Goal: Task Accomplishment & Management: Use online tool/utility

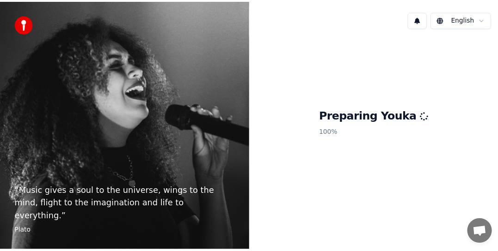
scroll to position [214, 0]
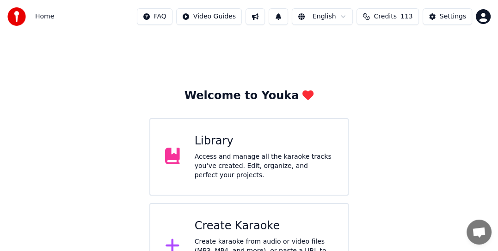
click at [261, 226] on div "Create Karaoke" at bounding box center [264, 226] width 138 height 15
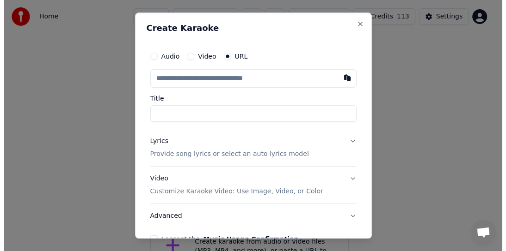
scroll to position [35, 0]
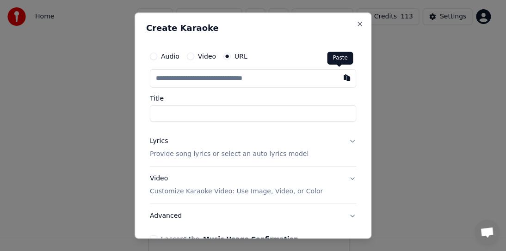
click at [342, 76] on button "button" at bounding box center [346, 77] width 18 height 17
type input "**********"
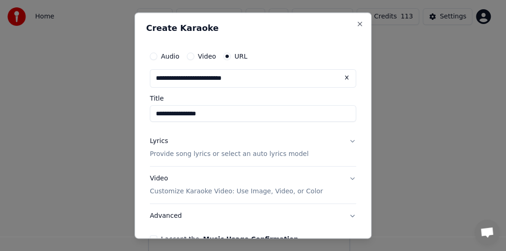
type input "**********"
click at [341, 141] on button "Lyrics Provide song lyrics or select an auto lyrics model" at bounding box center [253, 147] width 206 height 37
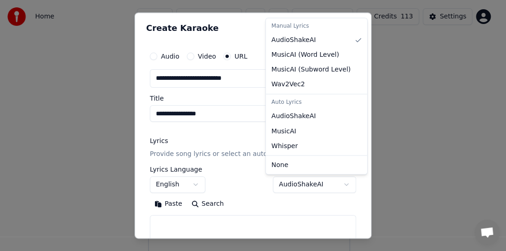
click at [286, 188] on body "Home FAQ Video Guides English Credits 113 Settings Welcome to Youka Library Acc…" at bounding box center [249, 110] width 498 height 290
select select "**********"
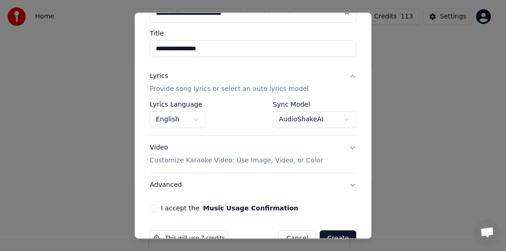
scroll to position [88, 0]
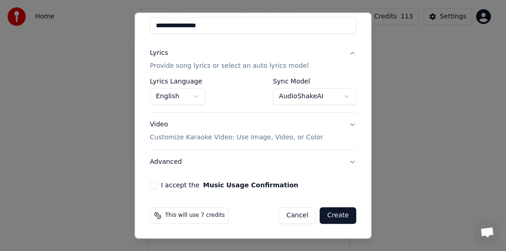
click at [153, 185] on button "I accept the Music Usage Confirmation" at bounding box center [153, 185] width 7 height 7
click at [335, 216] on button "Create" at bounding box center [337, 215] width 37 height 17
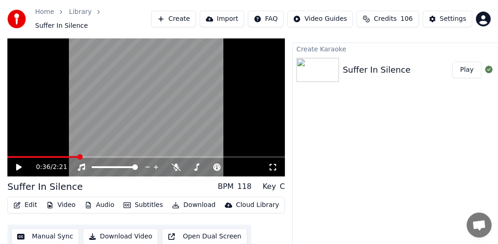
click at [191, 200] on button "Download" at bounding box center [193, 204] width 51 height 13
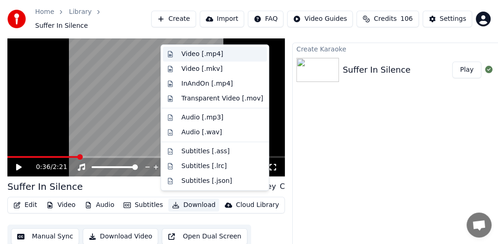
click at [213, 53] on div "Video [.mp4]" at bounding box center [202, 53] width 42 height 9
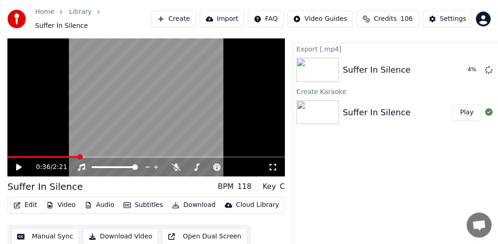
click at [196, 14] on button "Create" at bounding box center [173, 19] width 45 height 17
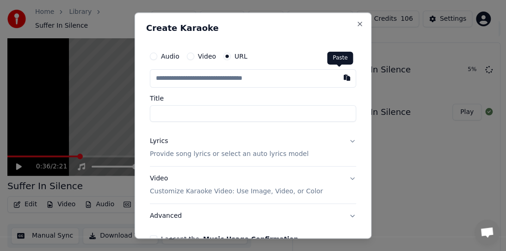
click at [337, 75] on button "button" at bounding box center [346, 77] width 18 height 17
type input "**********"
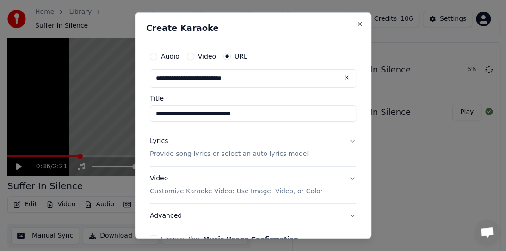
type input "**********"
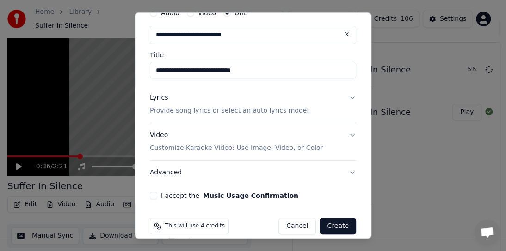
scroll to position [46, 0]
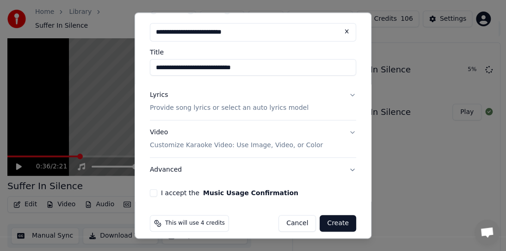
click at [345, 94] on button "Lyrics Provide song lyrics or select an auto lyrics model" at bounding box center [253, 101] width 206 height 37
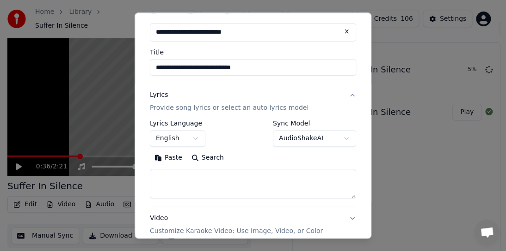
click at [339, 138] on button "AudioShakeAI" at bounding box center [314, 138] width 83 height 17
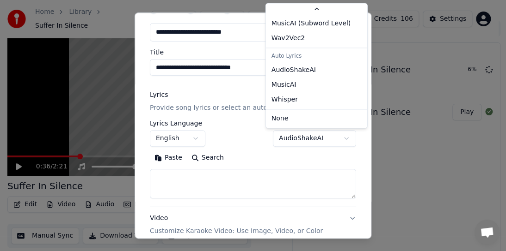
scroll to position [42, 0]
select select "**********"
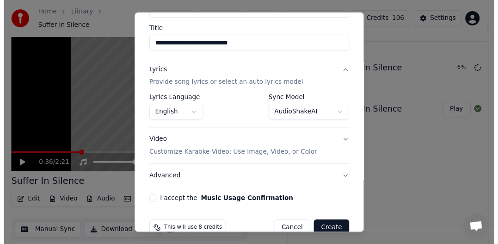
scroll to position [88, 0]
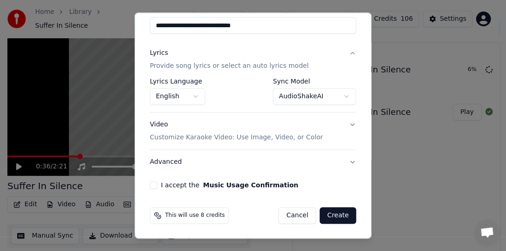
click at [152, 184] on button "I accept the Music Usage Confirmation" at bounding box center [153, 185] width 7 height 7
click at [331, 216] on button "Create" at bounding box center [337, 215] width 37 height 17
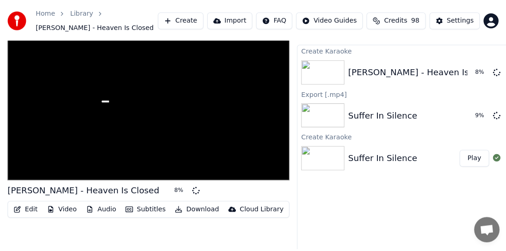
scroll to position [22, 0]
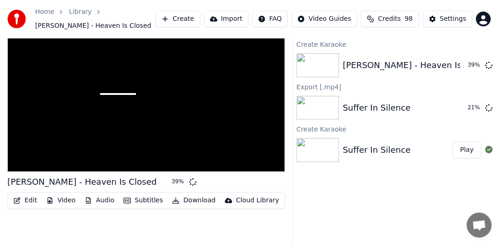
click at [200, 16] on button "Create" at bounding box center [177, 19] width 45 height 17
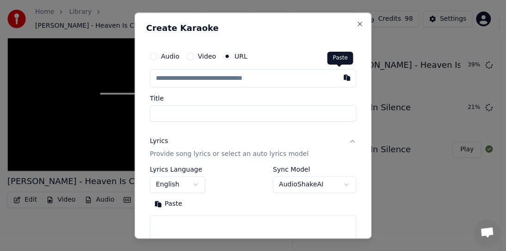
click at [337, 76] on button "button" at bounding box center [346, 77] width 18 height 17
type input "**********"
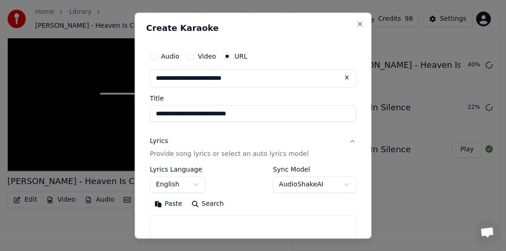
type input "**********"
click at [338, 180] on body "Home Library [PERSON_NAME] - Heaven Is Closed Create Import FAQ Video Guides Cr…" at bounding box center [249, 103] width 498 height 251
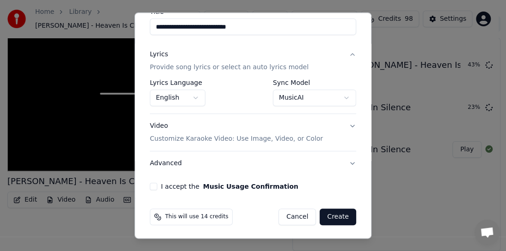
scroll to position [88, 0]
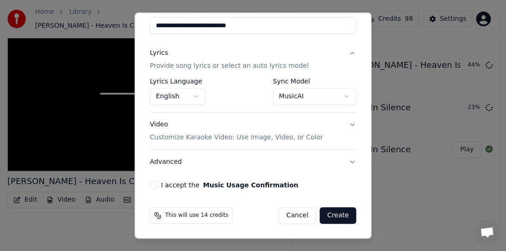
click at [148, 214] on div "This will use 14 credits Cancel Create" at bounding box center [252, 216] width 213 height 24
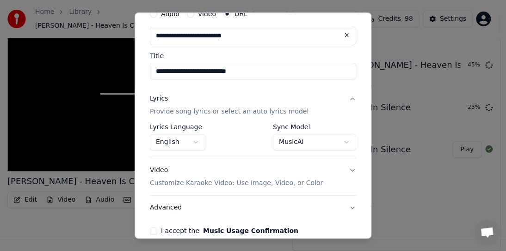
scroll to position [42, 0]
click at [339, 140] on body "Home Library [PERSON_NAME] - Heaven Is Closed Create Import FAQ Video Guides Cr…" at bounding box center [249, 103] width 498 height 251
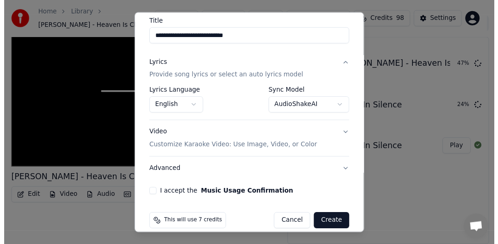
scroll to position [88, 0]
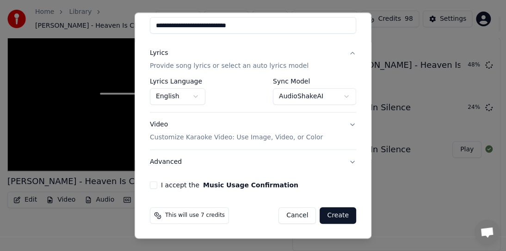
click at [158, 184] on div "I accept the Music Usage Confirmation" at bounding box center [253, 185] width 206 height 7
click at [148, 187] on div "**********" at bounding box center [252, 74] width 213 height 238
click at [153, 185] on button "I accept the Music Usage Confirmation" at bounding box center [153, 185] width 7 height 7
click at [334, 215] on button "Create" at bounding box center [337, 215] width 37 height 17
select select "**********"
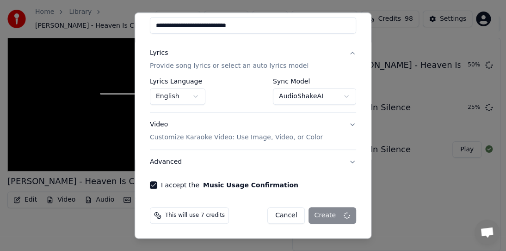
select select
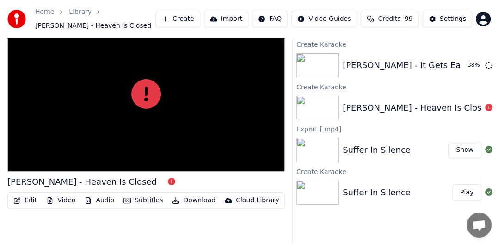
click at [481, 110] on div at bounding box center [488, 107] width 15 height 11
click at [408, 105] on div "[PERSON_NAME] - Heaven Is Closed" at bounding box center [416, 107] width 149 height 13
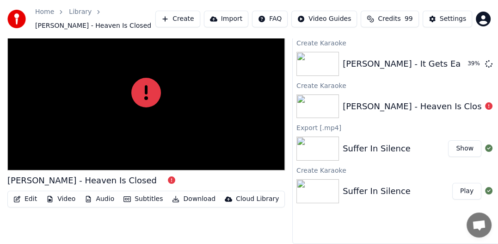
scroll to position [30, 0]
click at [442, 100] on div "[PERSON_NAME] - Heaven Is Closed" at bounding box center [416, 106] width 149 height 13
click at [462, 141] on button "Show" at bounding box center [464, 148] width 33 height 17
click at [200, 17] on button "Create" at bounding box center [177, 19] width 45 height 17
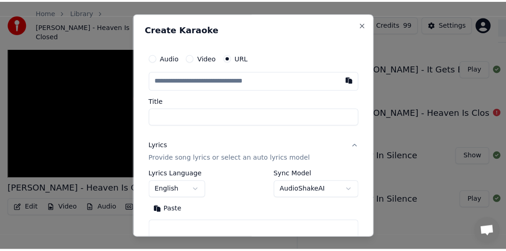
scroll to position [22, 0]
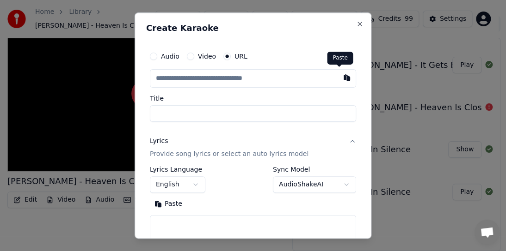
click at [339, 79] on button "button" at bounding box center [346, 77] width 18 height 17
type input "**********"
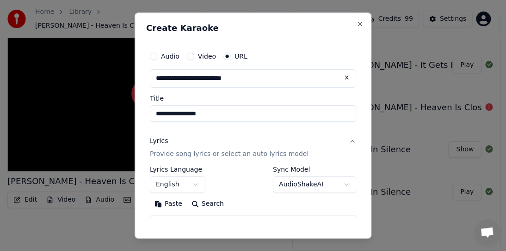
type input "**********"
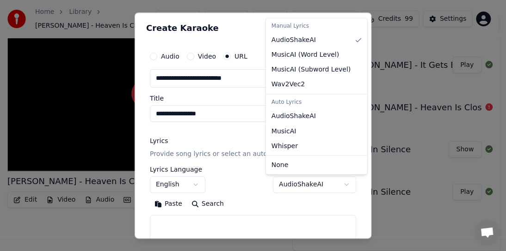
click at [310, 180] on body "Home Library [PERSON_NAME] - Heaven Is Closed Create Import FAQ Video Guides Cr…" at bounding box center [249, 103] width 498 height 251
select select "**********"
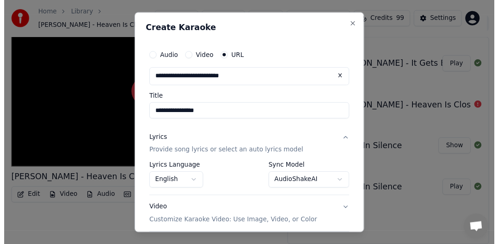
scroll to position [88, 0]
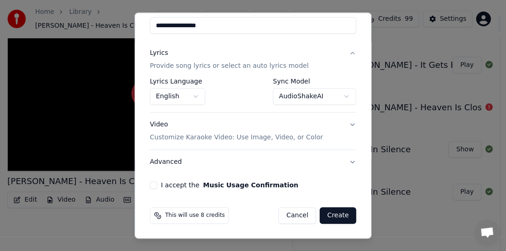
click at [154, 184] on button "I accept the Music Usage Confirmation" at bounding box center [153, 185] width 7 height 7
click at [332, 216] on button "Create" at bounding box center [337, 215] width 37 height 17
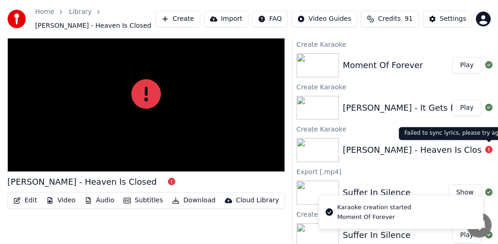
click at [486, 150] on icon at bounding box center [488, 149] width 7 height 7
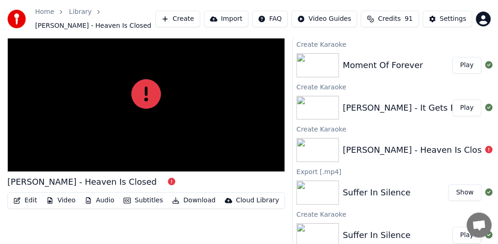
click at [438, 148] on div "[PERSON_NAME] - Heaven Is Closed" at bounding box center [416, 149] width 149 height 13
click at [378, 221] on html "Home Library [PERSON_NAME] - Heaven Is Closed Create Import FAQ Video Guides Cr…" at bounding box center [249, 100] width 498 height 244
click at [461, 65] on button "Play" at bounding box center [466, 65] width 29 height 17
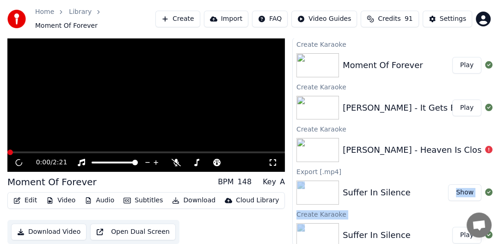
scroll to position [18, 0]
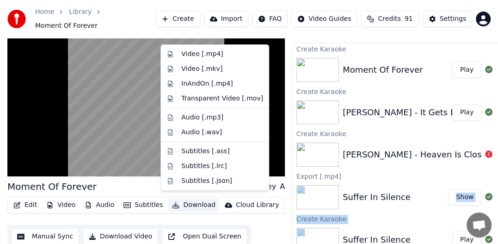
click at [190, 201] on button "Download" at bounding box center [193, 204] width 51 height 13
click at [207, 55] on div "Video [.mp4]" at bounding box center [202, 53] width 42 height 9
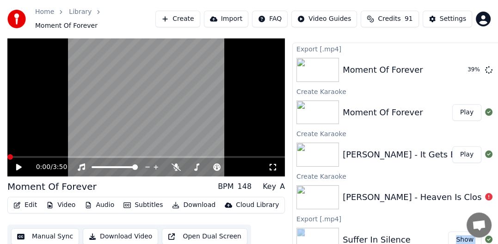
click at [7, 155] on span at bounding box center [10, 157] width 6 height 6
click at [21, 164] on icon at bounding box center [19, 167] width 6 height 6
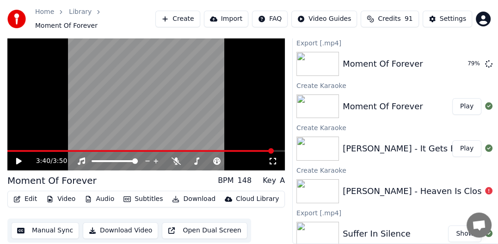
scroll to position [41, 0]
